Goal: Transaction & Acquisition: Purchase product/service

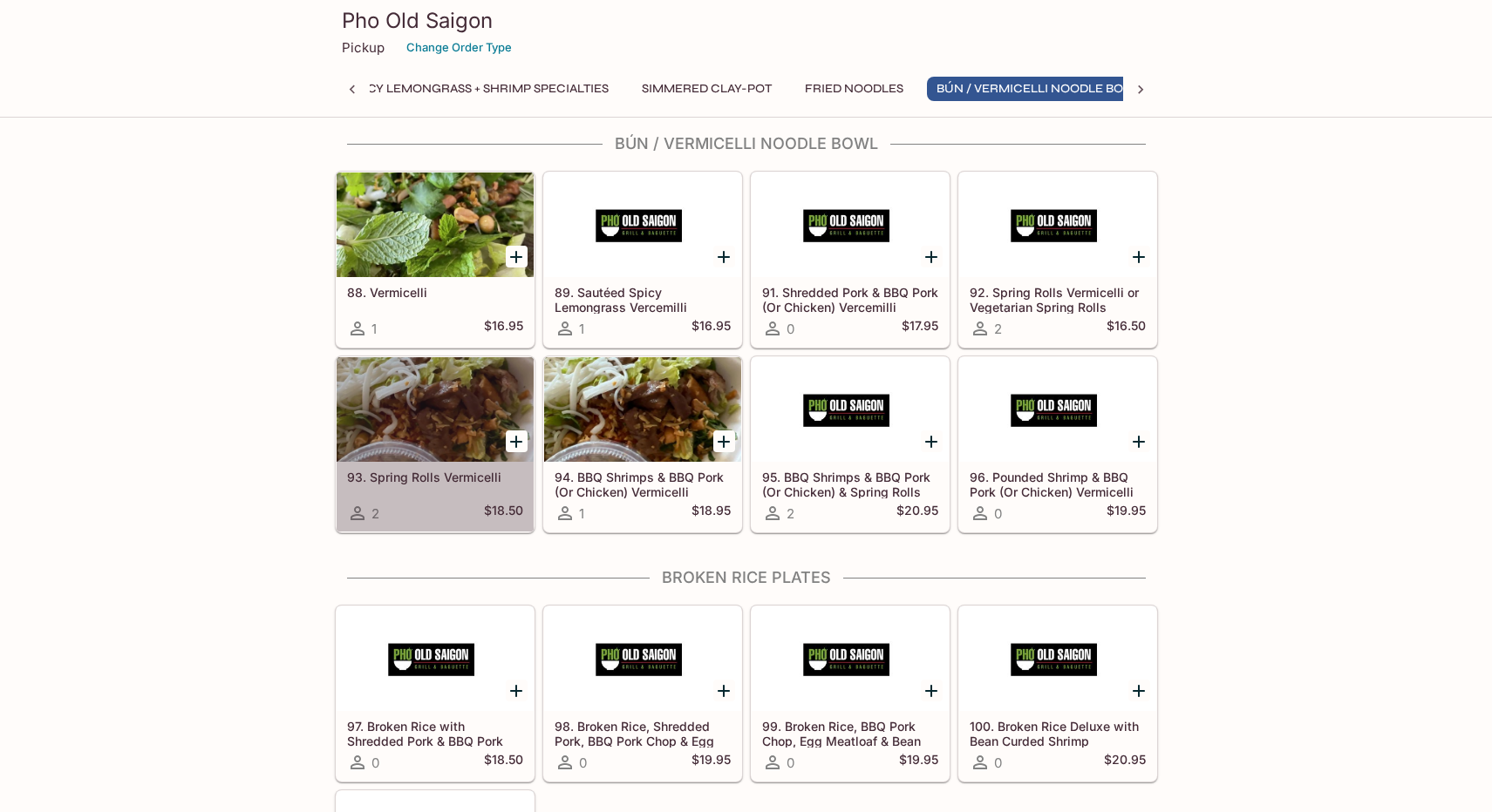
click at [412, 405] on div at bounding box center [435, 410] width 197 height 105
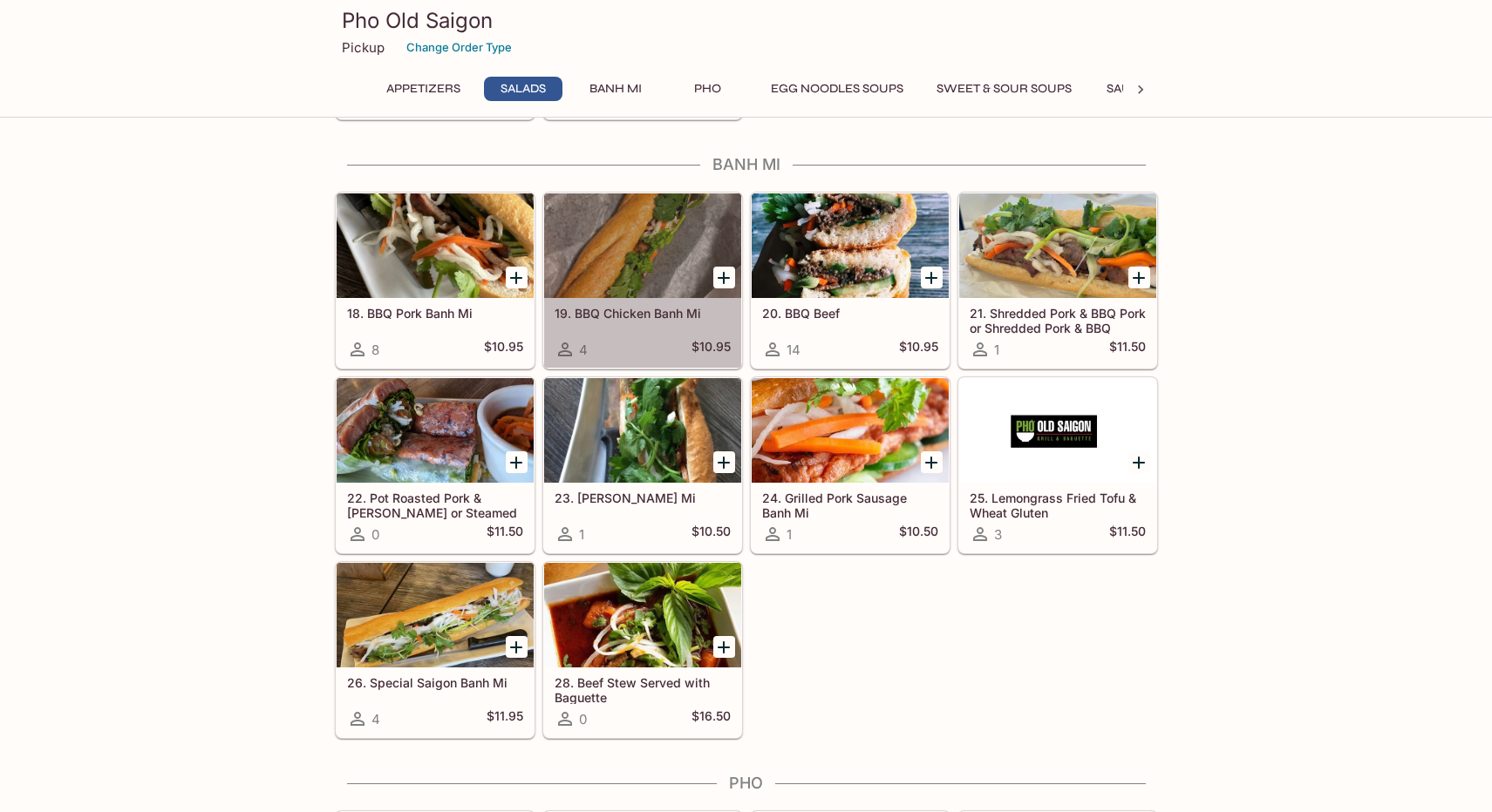
click at [648, 240] on div at bounding box center [643, 246] width 197 height 105
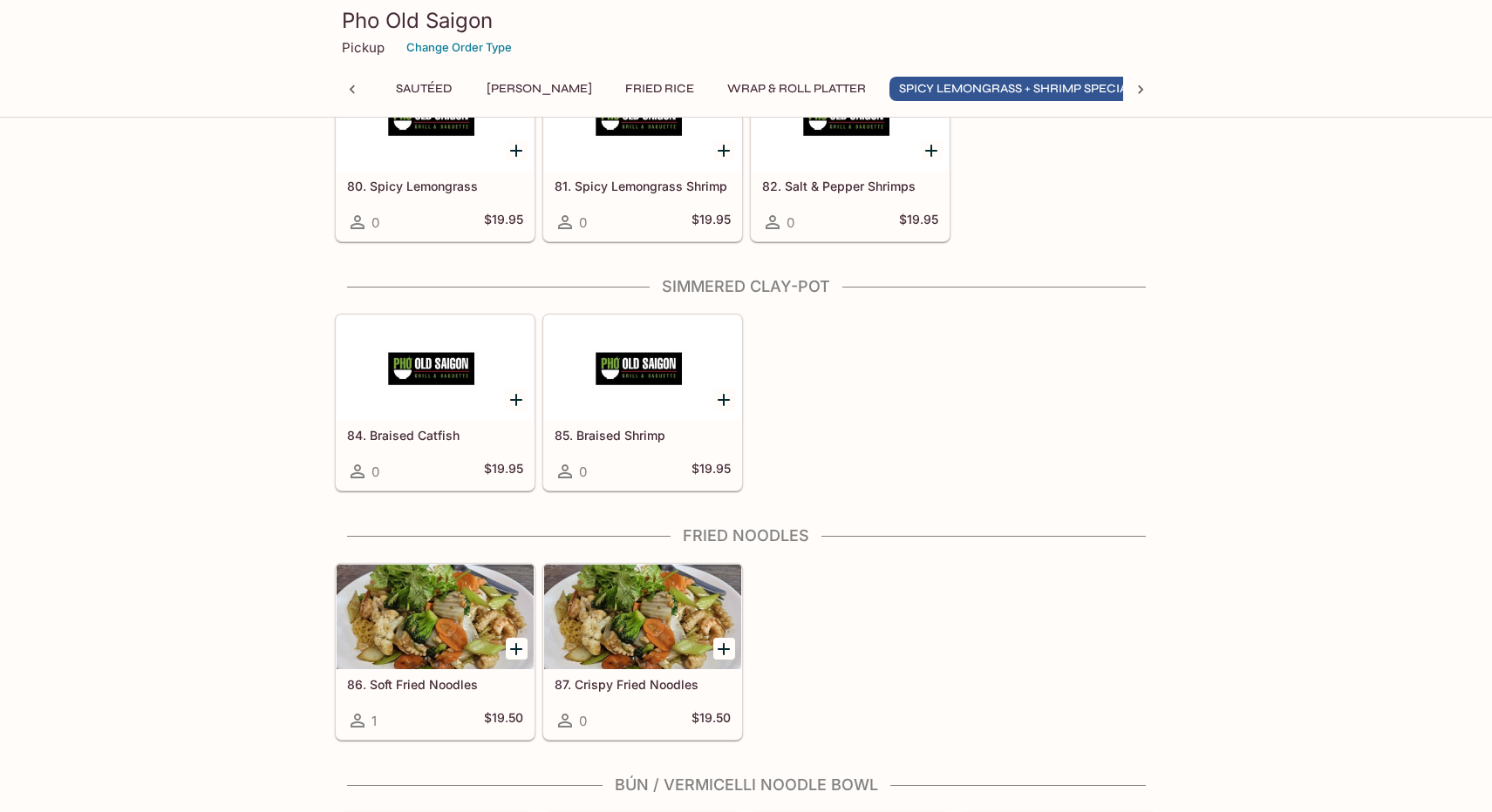
scroll to position [0, 720]
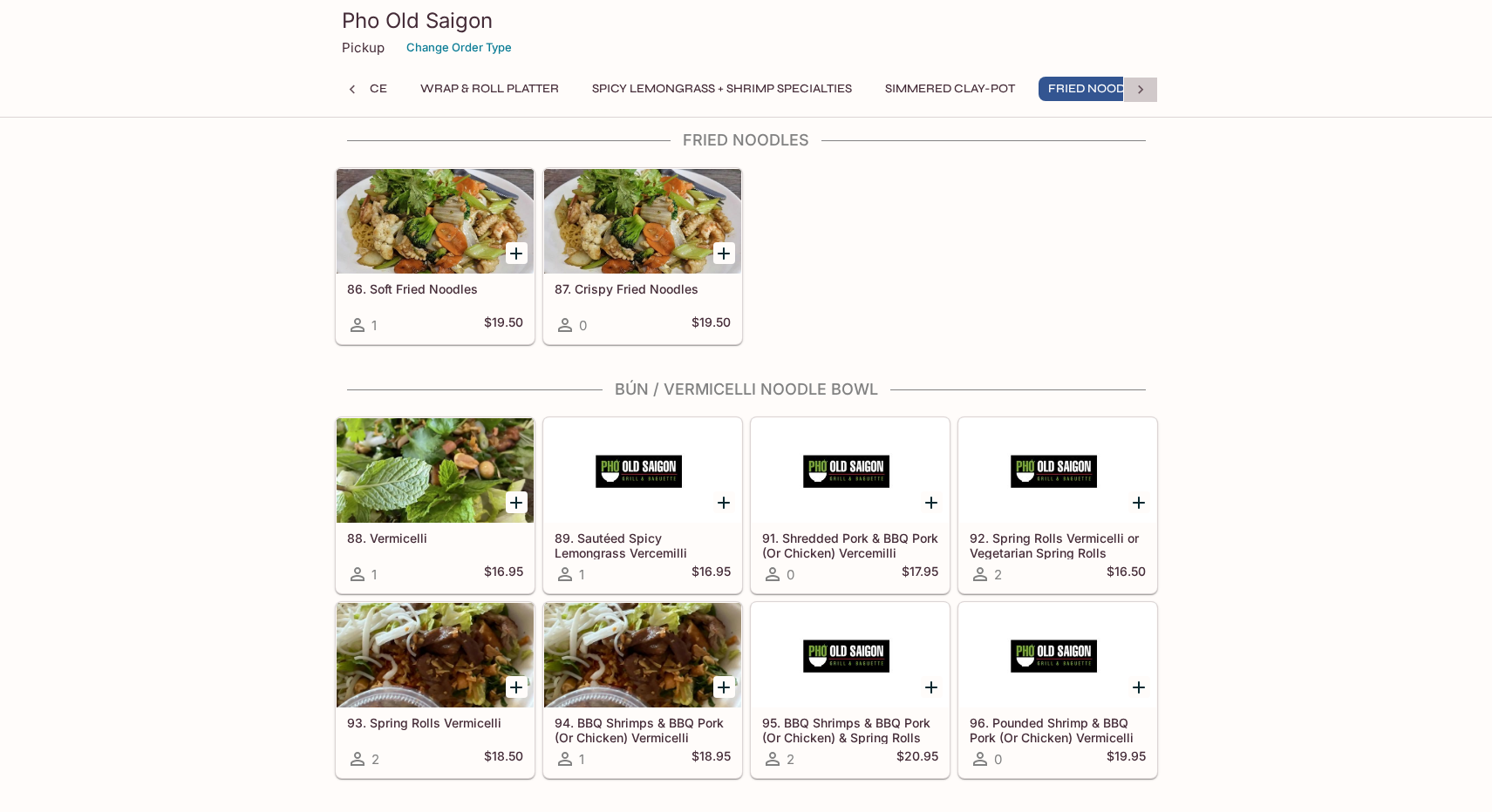
click at [1145, 91] on icon at bounding box center [1141, 90] width 18 height 18
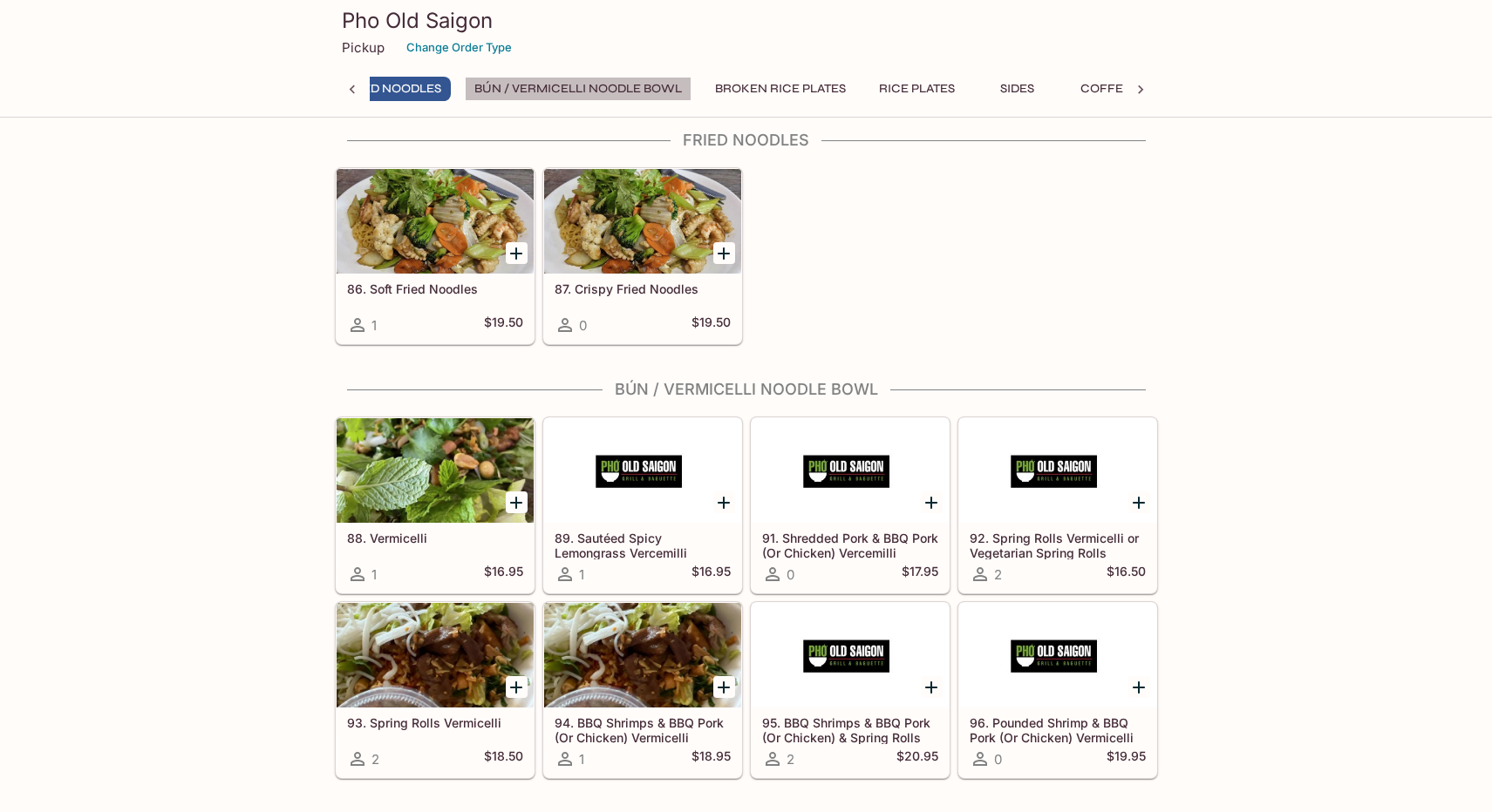
click at [523, 84] on button "Bún / Vermicelli Noodle Bowl" at bounding box center [578, 89] width 226 height 25
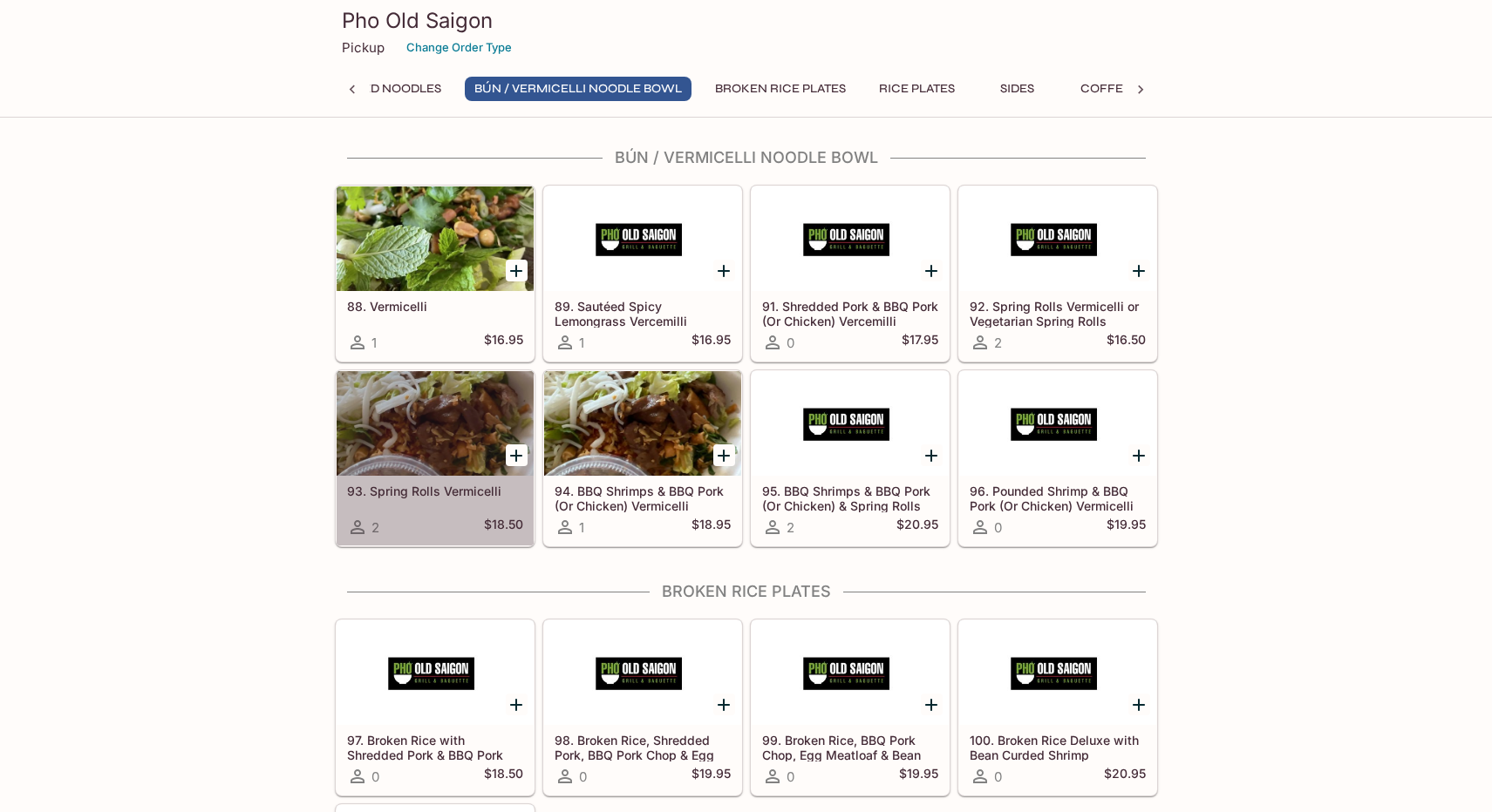
click at [425, 430] on div at bounding box center [435, 423] width 197 height 105
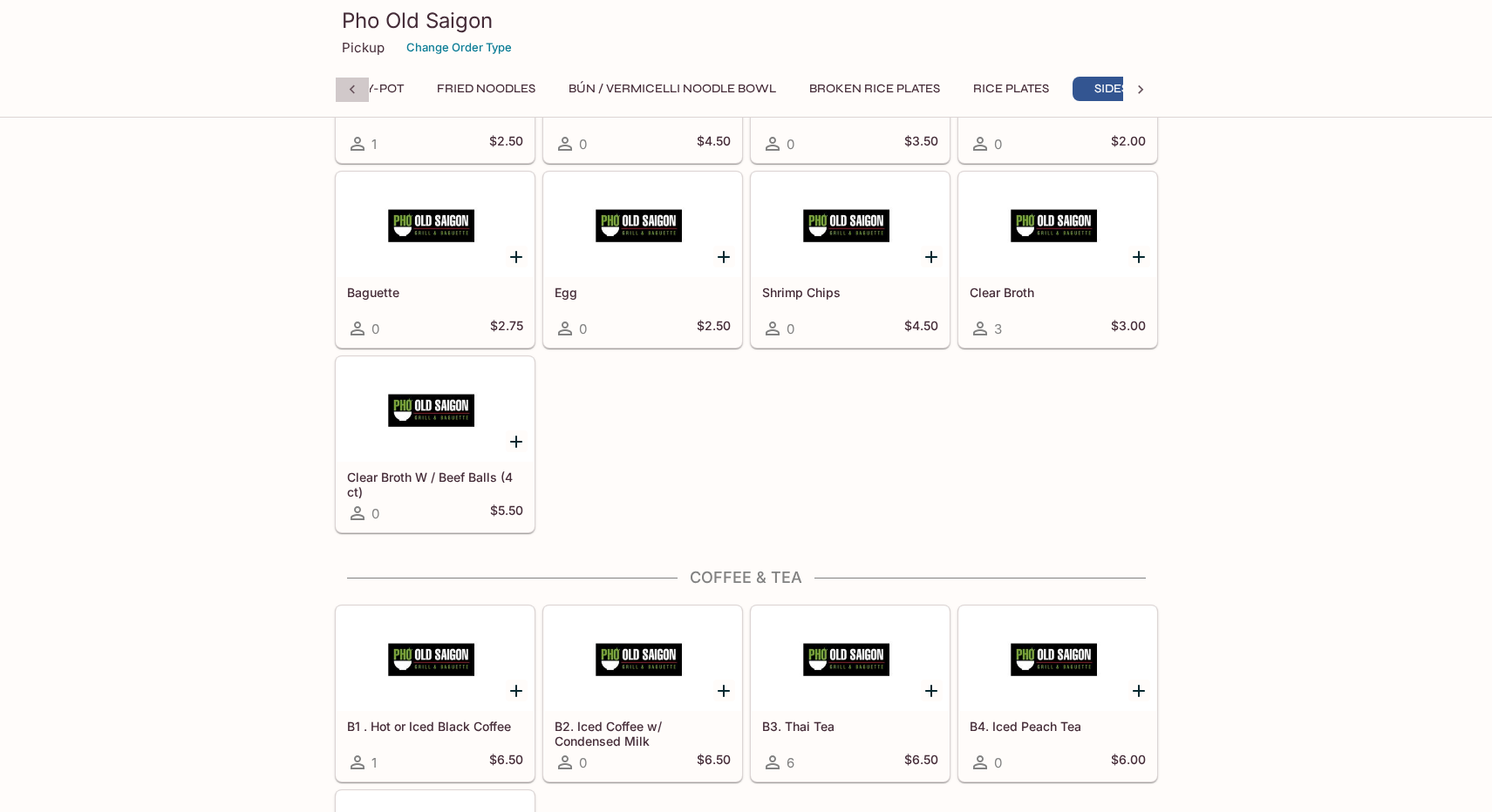
click at [355, 92] on icon at bounding box center [352, 90] width 18 height 18
click at [354, 88] on icon at bounding box center [352, 90] width 18 height 18
click at [395, 88] on button "Banh Mi" at bounding box center [398, 89] width 78 height 25
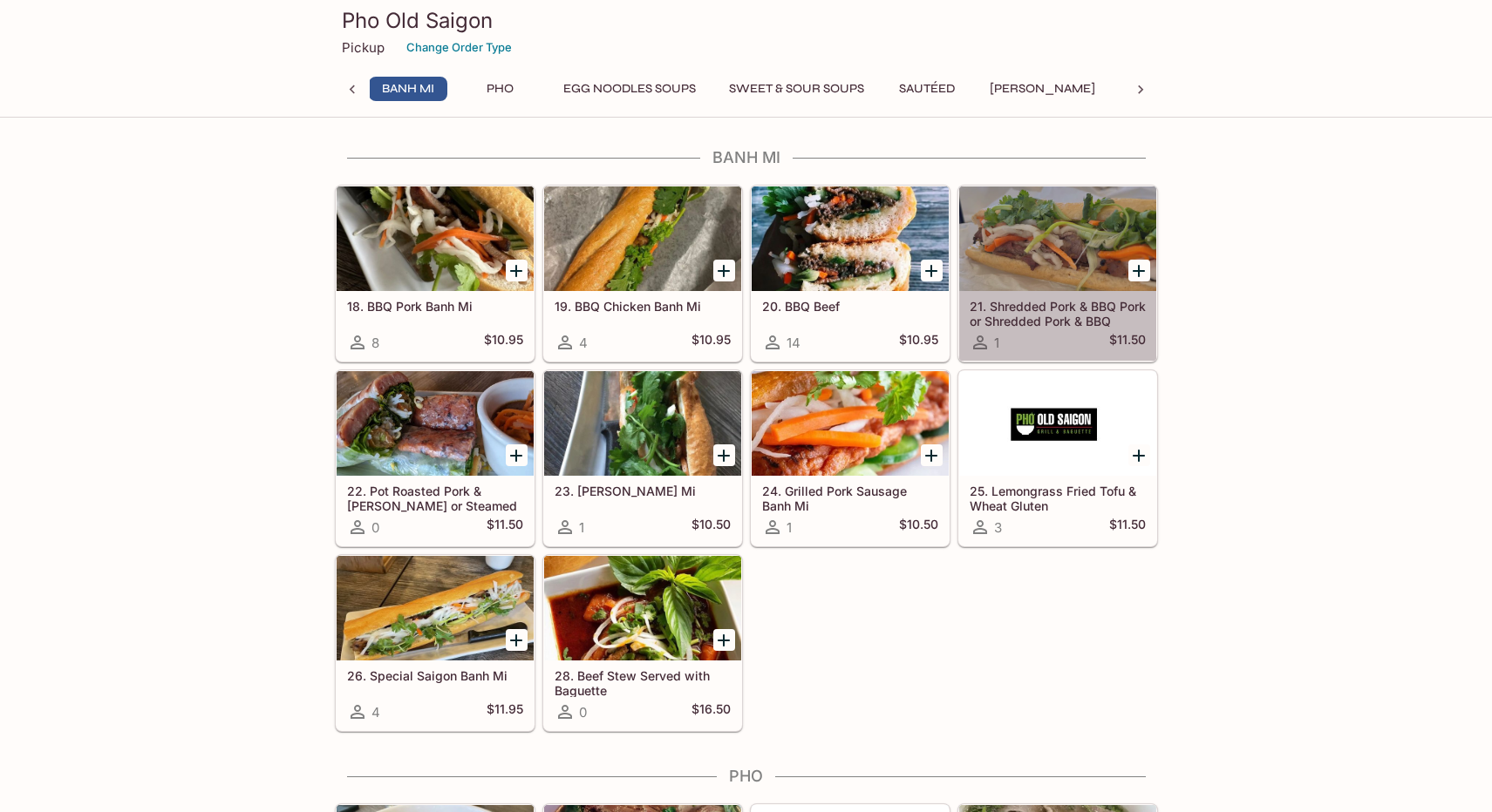
click at [1065, 259] on div at bounding box center [1058, 239] width 197 height 105
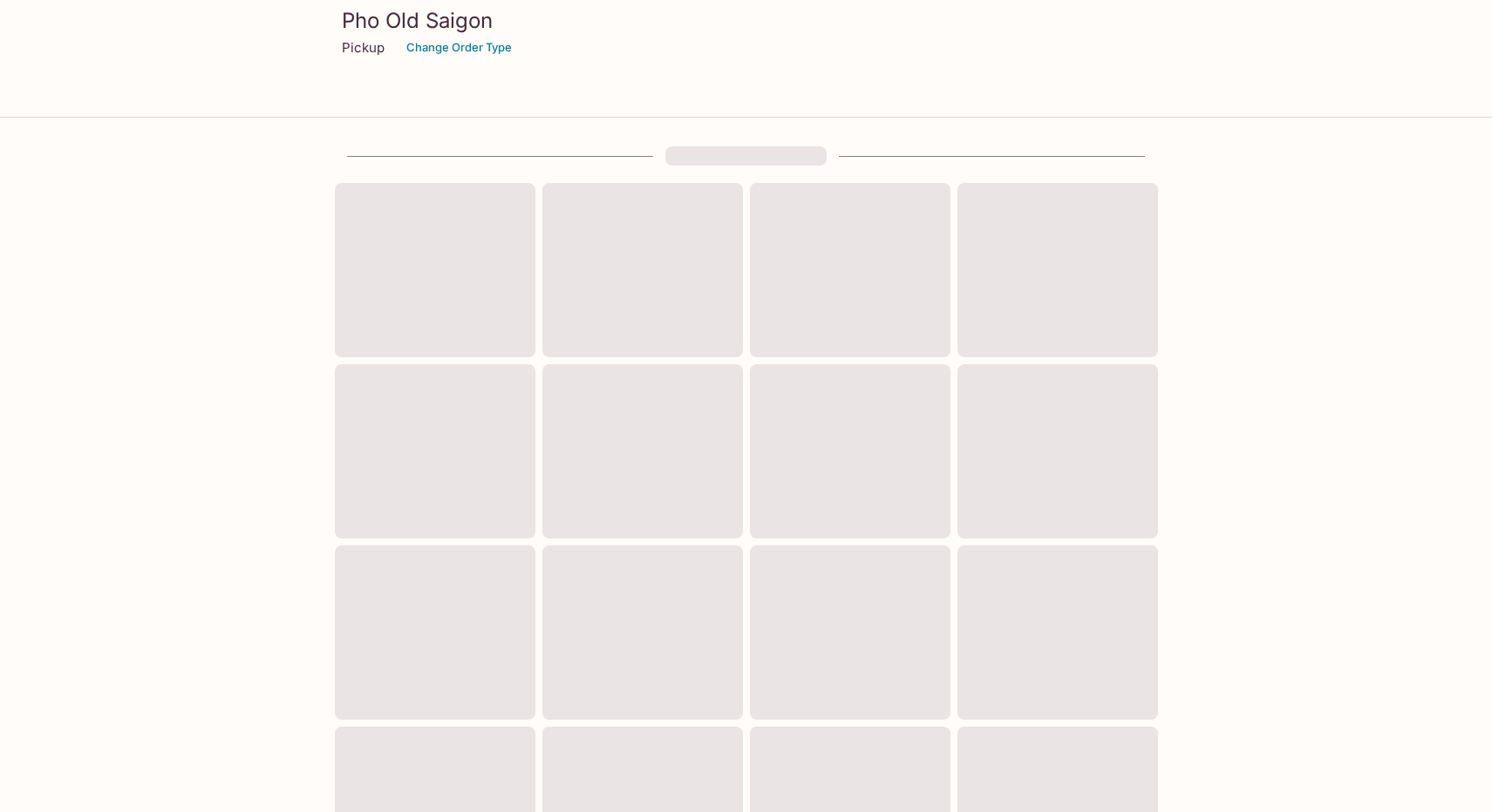
scroll to position [452, 0]
